Goal: Task Accomplishment & Management: Manage account settings

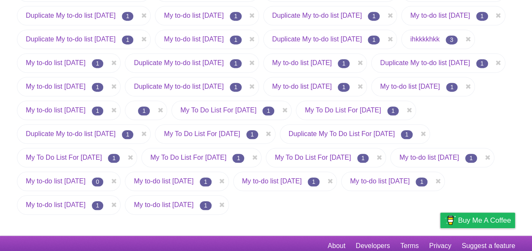
scroll to position [277, 0]
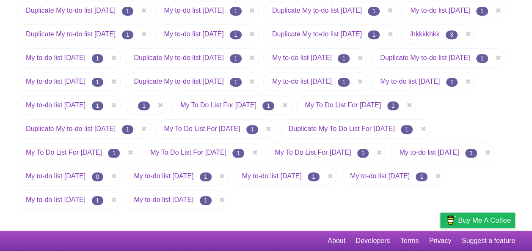
drag, startPoint x: 193, startPoint y: 202, endPoint x: 204, endPoint y: 200, distance: 10.2
click at [193, 202] on link "My to-do list [DATE]" at bounding box center [164, 199] width 60 height 7
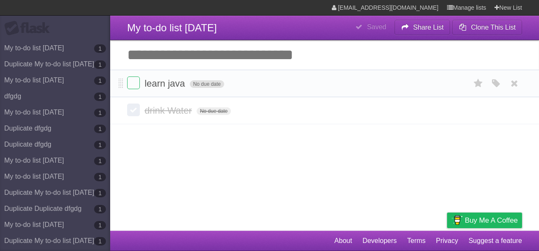
click at [214, 86] on span "No due date" at bounding box center [207, 84] width 34 height 8
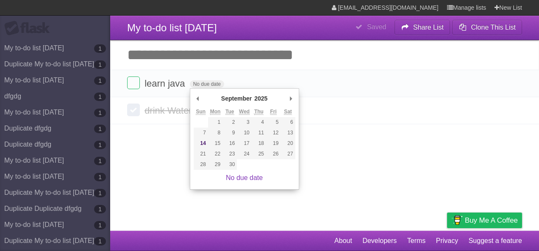
click at [370, 178] on article "**********" at bounding box center [269, 115] width 539 height 231
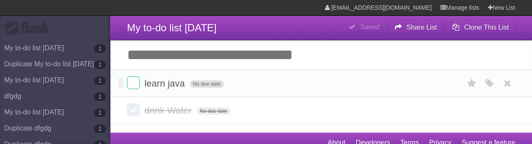
click at [203, 85] on span "No due date" at bounding box center [207, 84] width 34 height 8
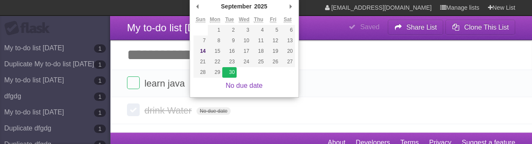
type span "[DATE]"
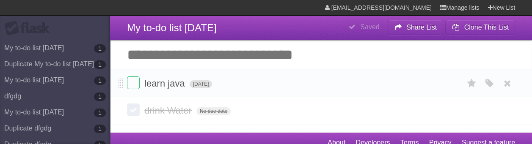
click at [213, 82] on span "[DATE]" at bounding box center [201, 84] width 23 height 8
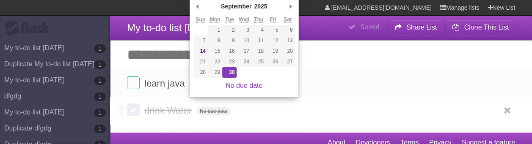
click at [278, 112] on form "drink Water No due date White Red Blue Green Purple Orange" at bounding box center [321, 111] width 388 height 14
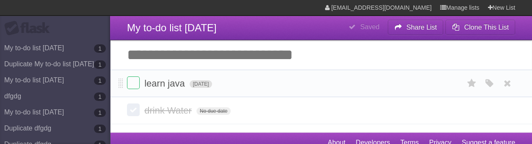
click at [213, 83] on span "[DATE]" at bounding box center [201, 84] width 23 height 8
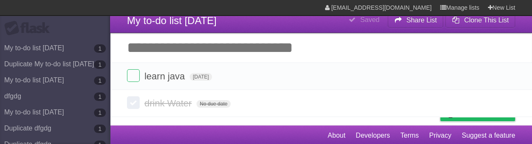
scroll to position [9, 0]
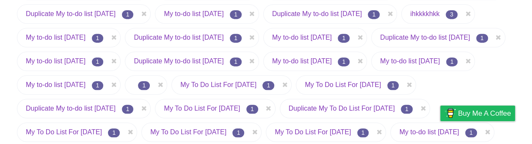
scroll to position [384, 0]
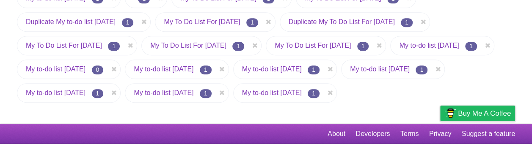
click at [302, 91] on link "My to-do list [DATE]" at bounding box center [272, 92] width 60 height 7
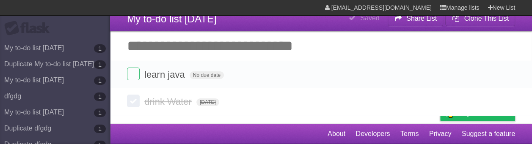
type span "[DATE]"
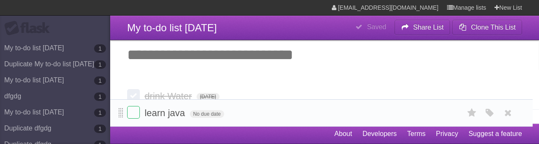
drag, startPoint x: 121, startPoint y: 81, endPoint x: 122, endPoint y: 111, distance: 29.2
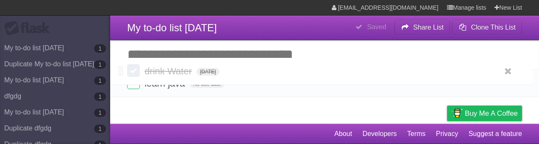
drag, startPoint x: 122, startPoint y: 111, endPoint x: 115, endPoint y: 71, distance: 40.3
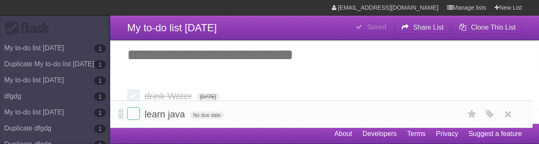
drag, startPoint x: 119, startPoint y: 86, endPoint x: 121, endPoint y: 114, distance: 28.8
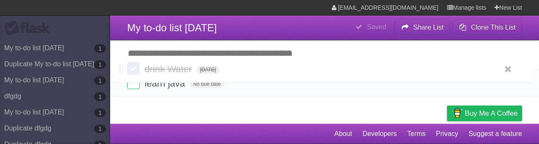
drag, startPoint x: 119, startPoint y: 109, endPoint x: 125, endPoint y: 63, distance: 46.5
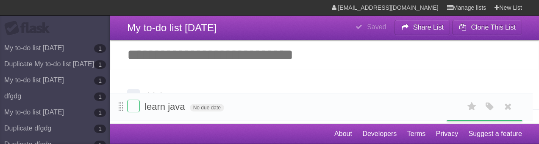
drag, startPoint x: 122, startPoint y: 85, endPoint x: 122, endPoint y: 108, distance: 22.9
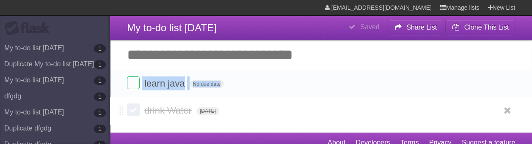
drag, startPoint x: 124, startPoint y: 98, endPoint x: 122, endPoint y: 108, distance: 10.2
click at [122, 108] on section "learn java No due date White Red Blue Green Purple Orange drink Water [DATE] Wh…" at bounding box center [321, 97] width 422 height 55
drag, startPoint x: 122, startPoint y: 108, endPoint x: 118, endPoint y: 81, distance: 27.4
click at [118, 81] on li "learn java No due date White Red Blue Green Purple Orange" at bounding box center [321, 84] width 422 height 28
drag, startPoint x: 118, startPoint y: 81, endPoint x: 122, endPoint y: 99, distance: 18.1
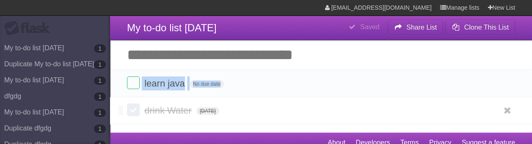
click at [122, 99] on section "learn java No due date White Red Blue Green Purple Orange drink Water [DATE] Wh…" at bounding box center [321, 97] width 422 height 55
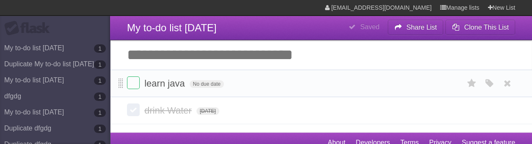
drag, startPoint x: 122, startPoint y: 99, endPoint x: 119, endPoint y: 80, distance: 19.7
click at [119, 80] on li "learn java No due date White Red Blue Green Purple Orange" at bounding box center [321, 84] width 422 height 28
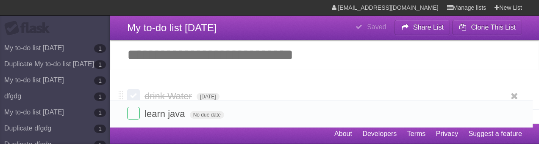
drag, startPoint x: 119, startPoint y: 80, endPoint x: 119, endPoint y: 110, distance: 30.5
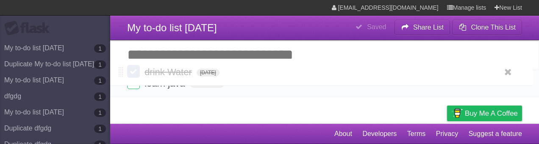
drag, startPoint x: 121, startPoint y: 112, endPoint x: 115, endPoint y: 72, distance: 39.9
